Goal: Find specific page/section: Find specific page/section

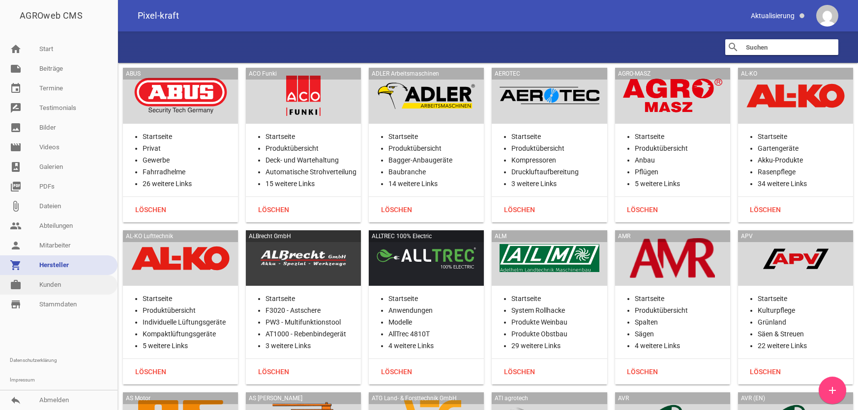
click at [43, 282] on link "work [PERSON_NAME]" at bounding box center [58, 285] width 117 height 20
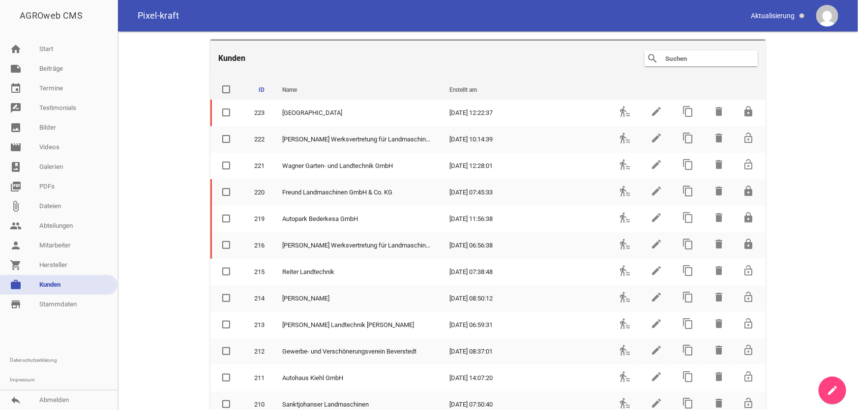
click at [677, 58] on input "text" at bounding box center [703, 59] width 79 height 12
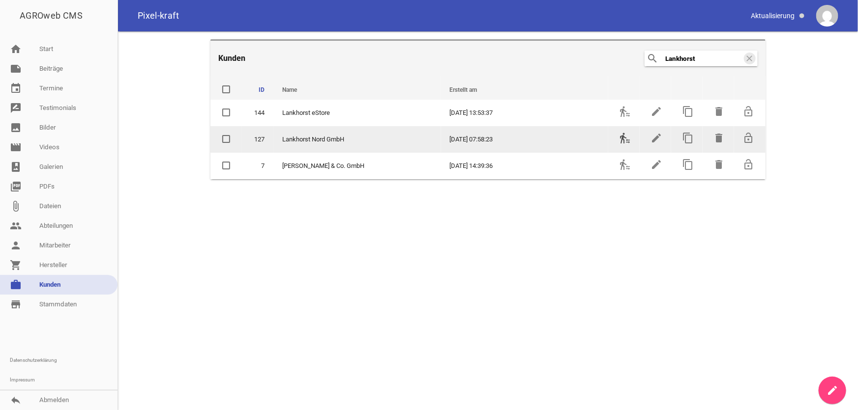
type input "Lankhorst"
click at [622, 139] on icon "transfer_within_a_station" at bounding box center [625, 138] width 12 height 12
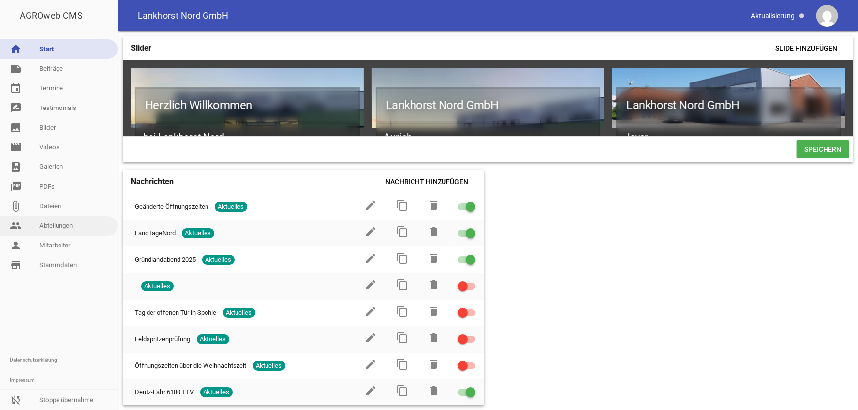
click at [63, 228] on link "people Abteilungen" at bounding box center [58, 226] width 117 height 20
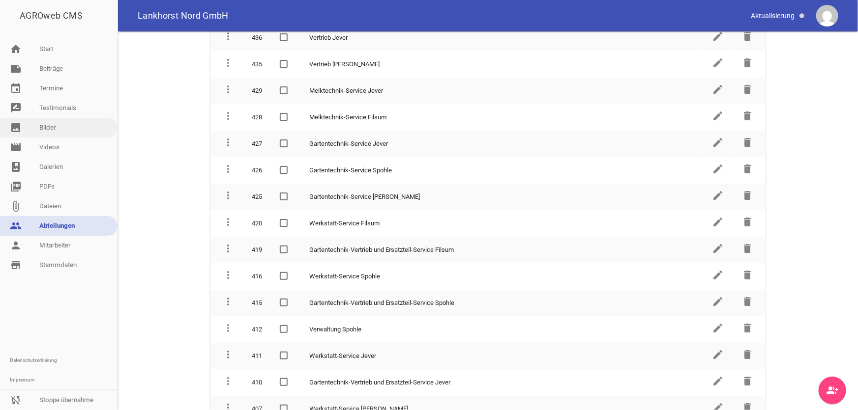
scroll to position [181, 0]
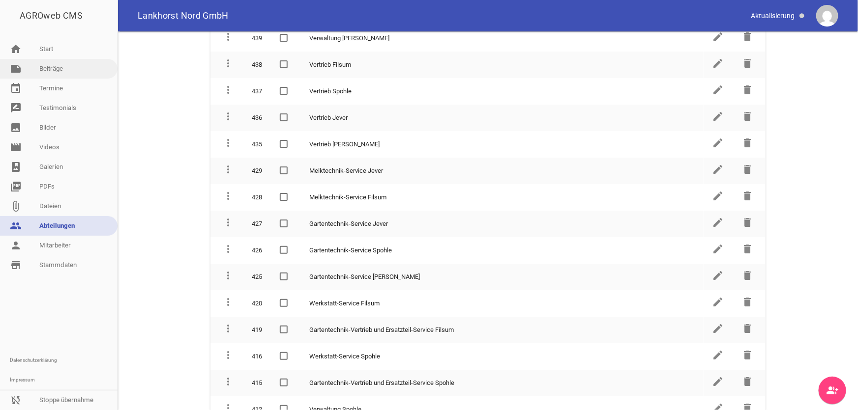
click at [59, 71] on link "note Beiträge" at bounding box center [58, 69] width 117 height 20
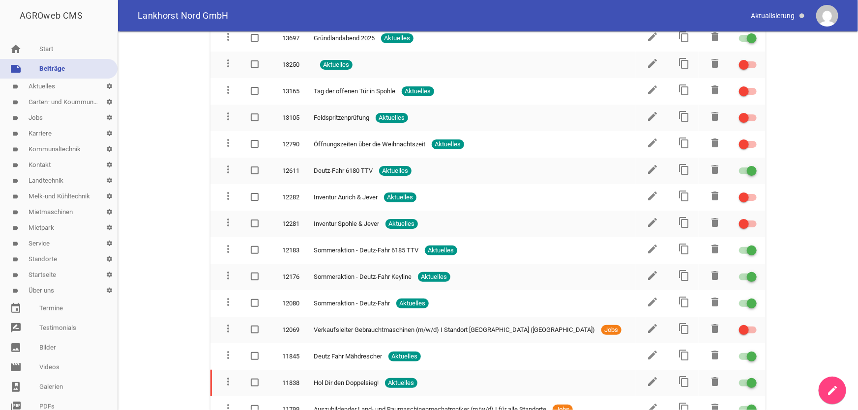
click at [46, 262] on link "label Standorte settings" at bounding box center [58, 260] width 117 height 16
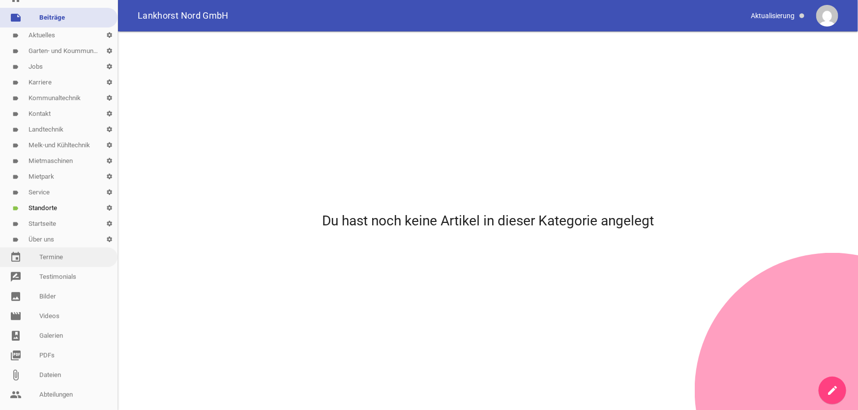
scroll to position [156, 0]
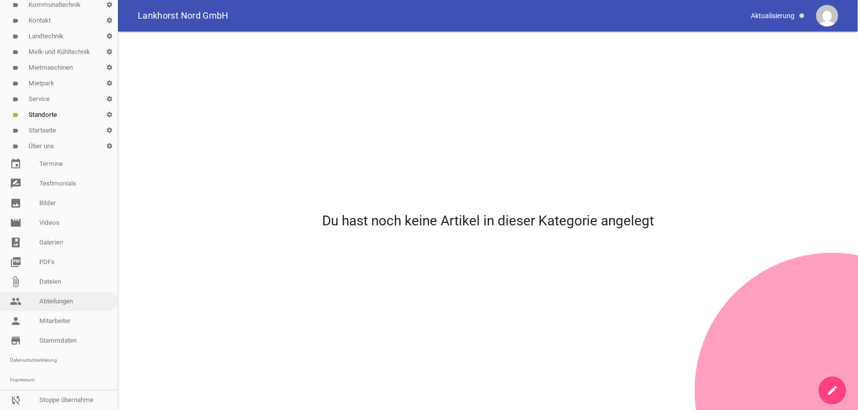
click at [52, 292] on link "people Abteilungen" at bounding box center [58, 302] width 117 height 20
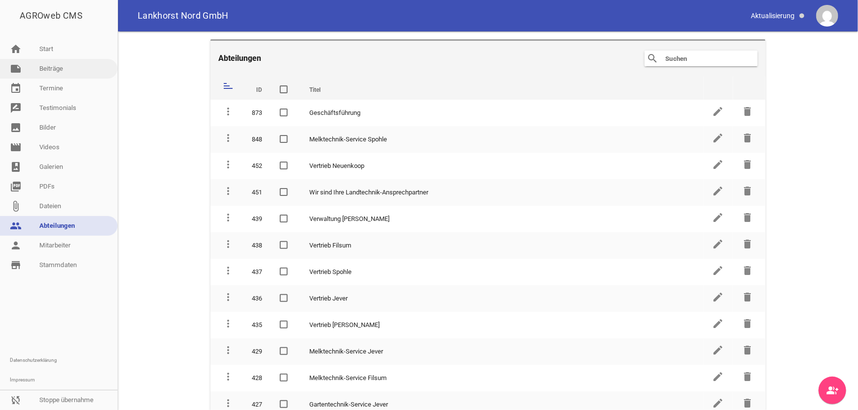
click at [61, 73] on link "note Beiträge" at bounding box center [58, 69] width 117 height 20
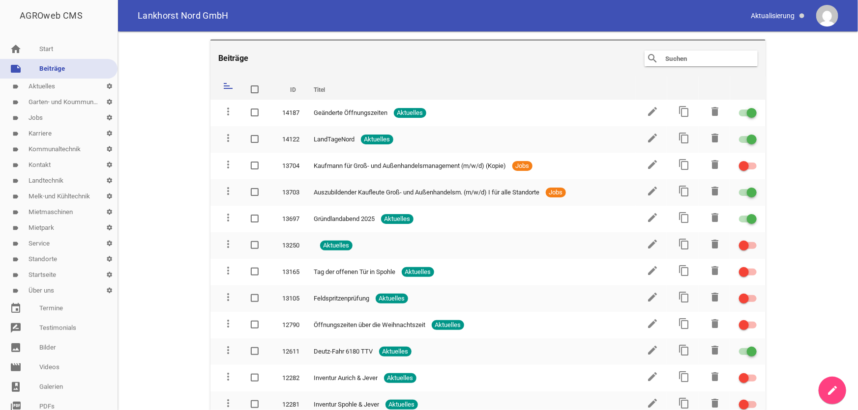
click at [42, 167] on link "label Kontakt settings" at bounding box center [58, 165] width 117 height 16
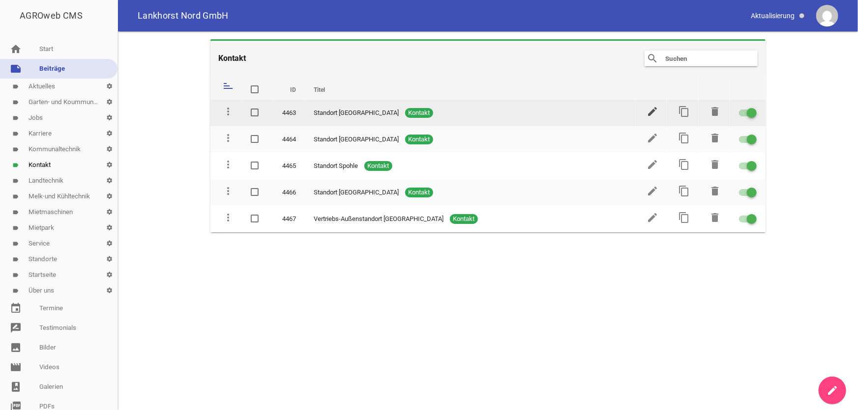
click at [650, 109] on icon "edit" at bounding box center [652, 112] width 12 height 12
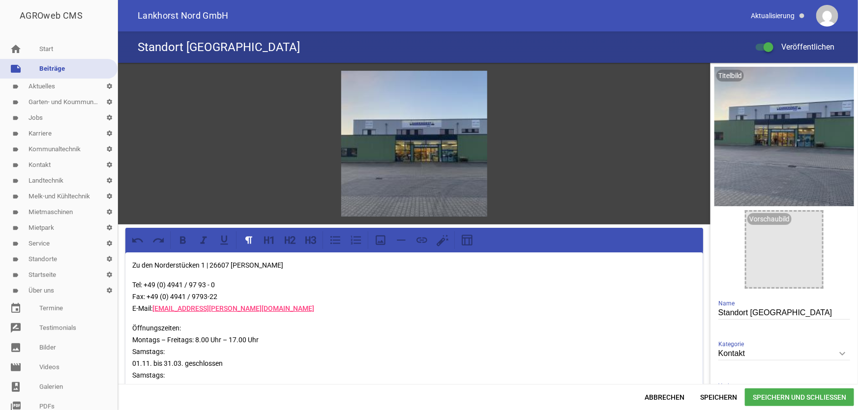
click at [53, 168] on link "label Kontakt settings" at bounding box center [58, 165] width 117 height 16
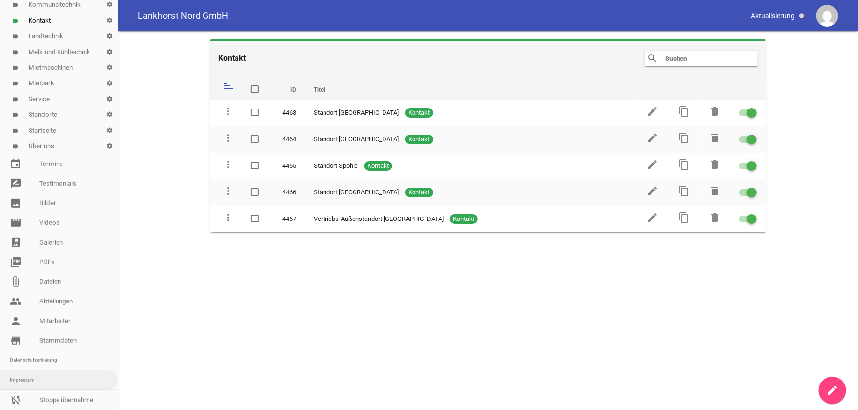
scroll to position [156, 0]
click at [51, 398] on link "sync_disabled Stoppe übernahme" at bounding box center [58, 401] width 117 height 20
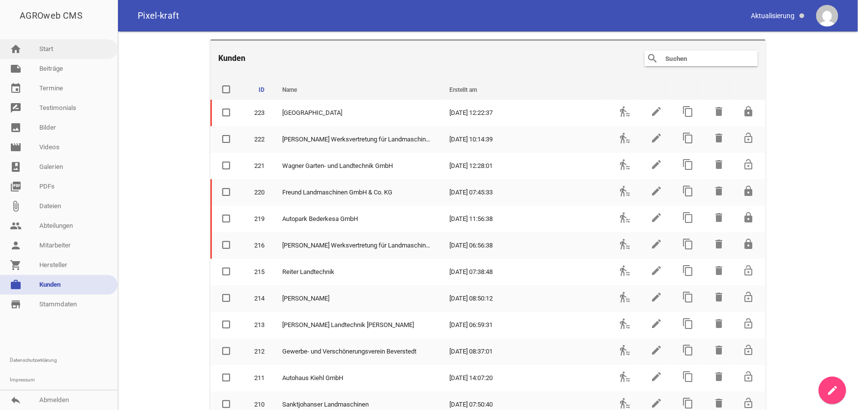
click at [57, 56] on link "home Start" at bounding box center [58, 49] width 117 height 20
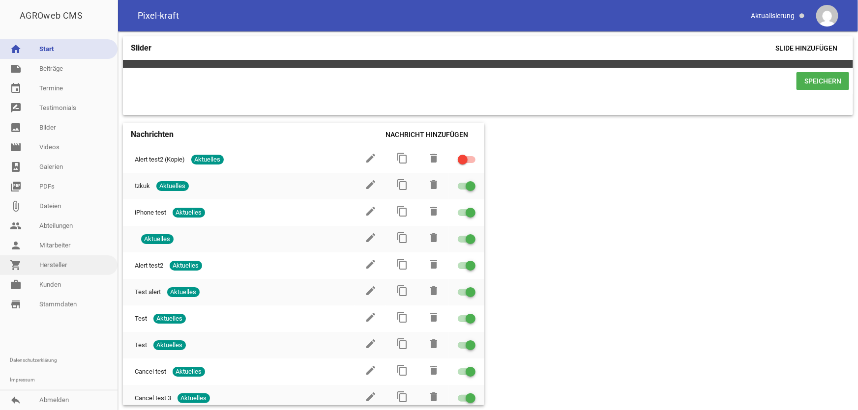
click at [65, 264] on link "shopping_cart Hersteller" at bounding box center [58, 266] width 117 height 20
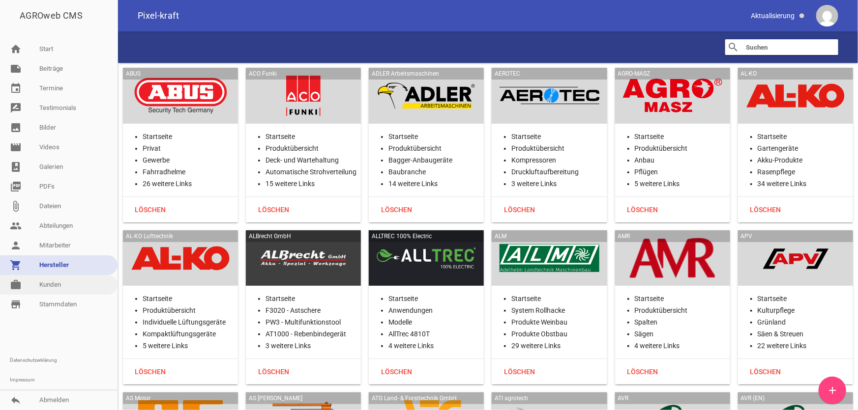
click at [52, 287] on link "work [PERSON_NAME]" at bounding box center [58, 285] width 117 height 20
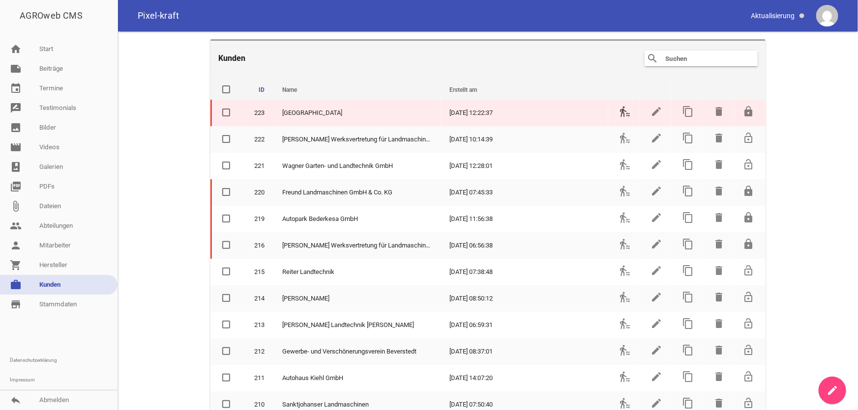
click at [619, 111] on icon "transfer_within_a_station" at bounding box center [625, 112] width 12 height 12
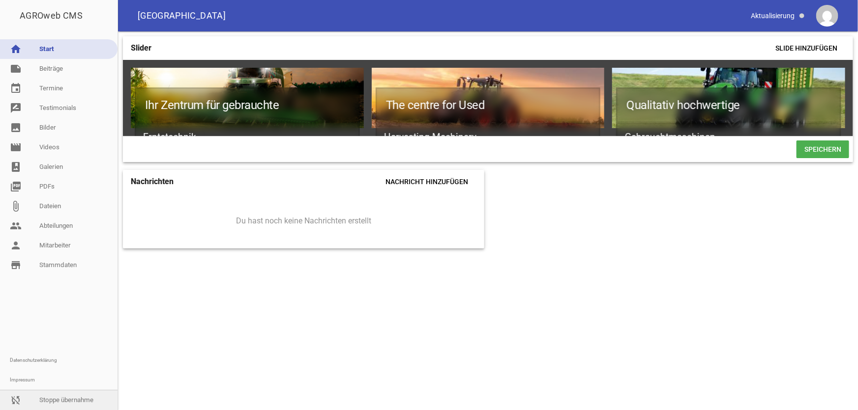
click at [64, 403] on link "sync_disabled Stoppe übernahme" at bounding box center [58, 401] width 117 height 20
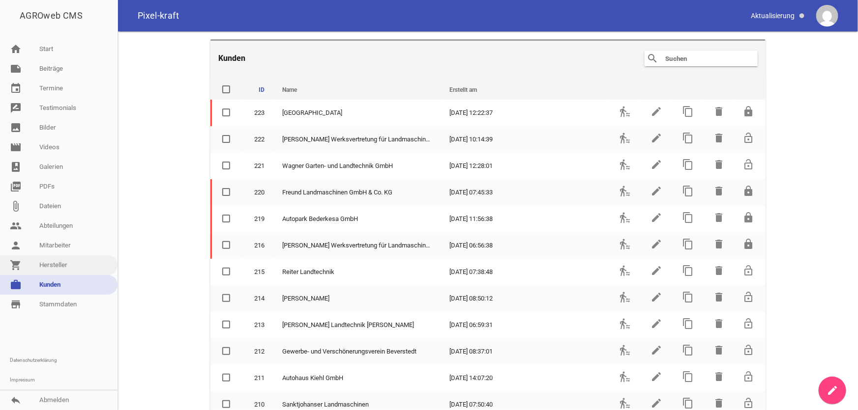
click at [50, 265] on link "shopping_cart Hersteller" at bounding box center [58, 266] width 117 height 20
